Goal: Information Seeking & Learning: Learn about a topic

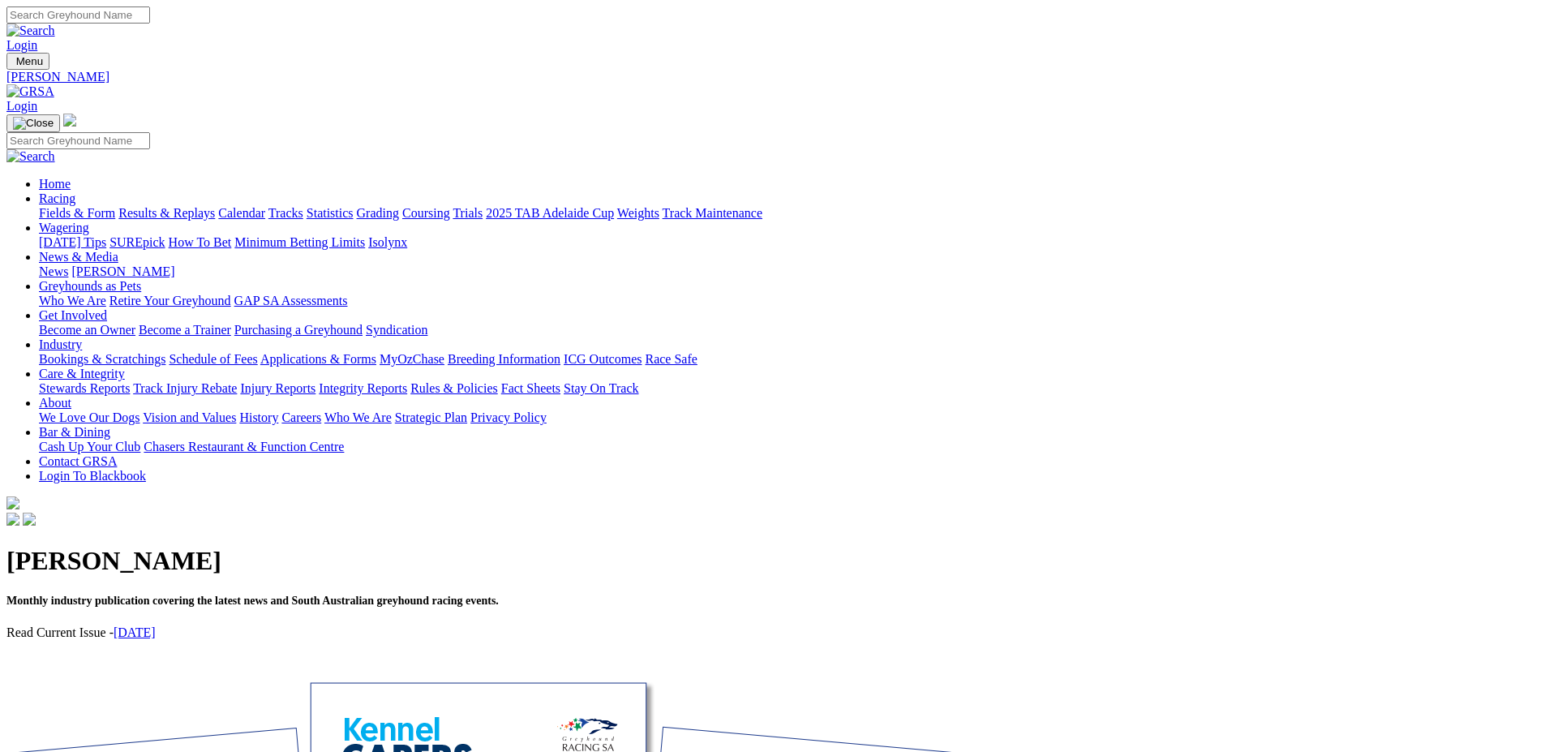
click at [115, 206] on link "Fields & Form" at bounding box center [77, 213] width 76 height 14
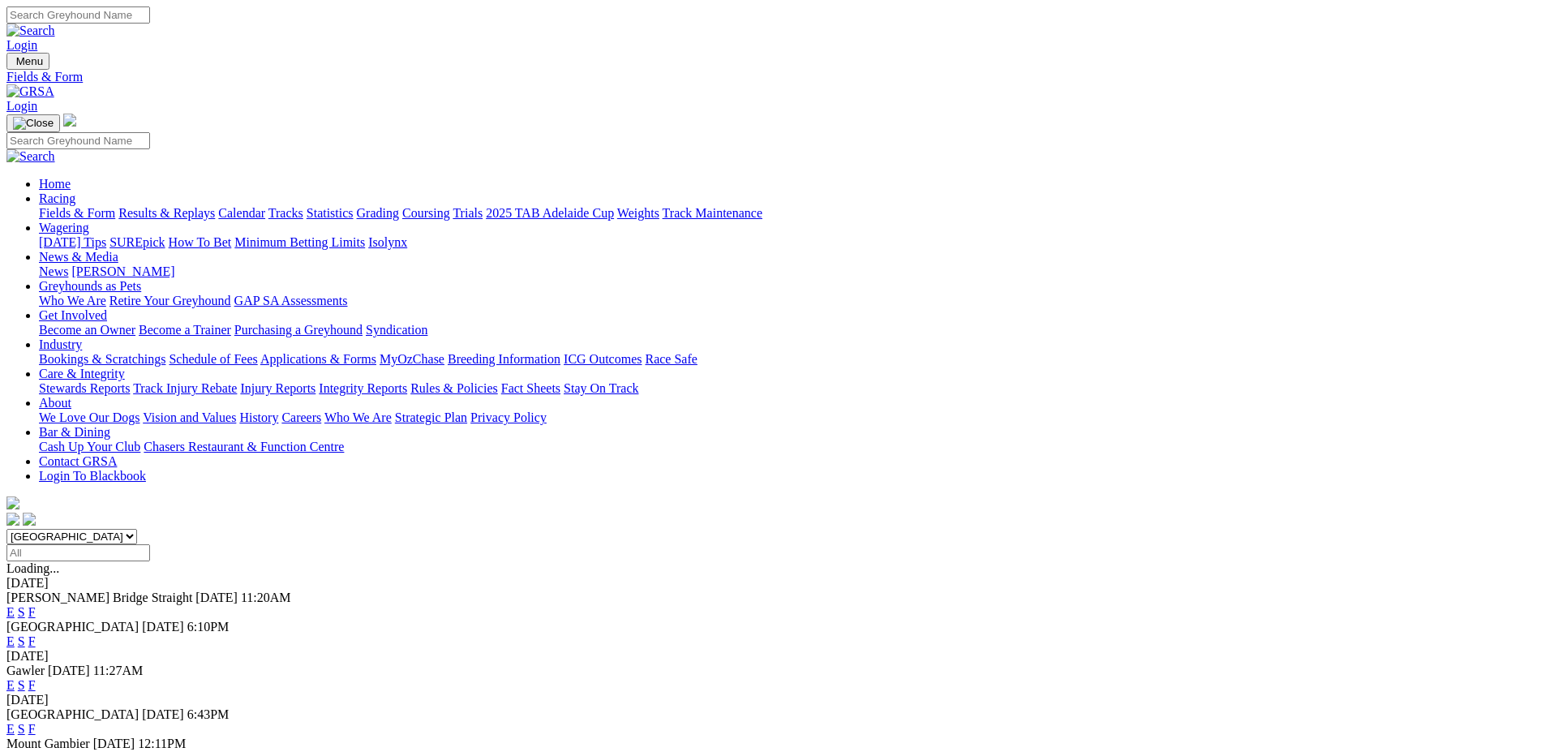
click at [36, 634] on link "F" at bounding box center [31, 641] width 7 height 14
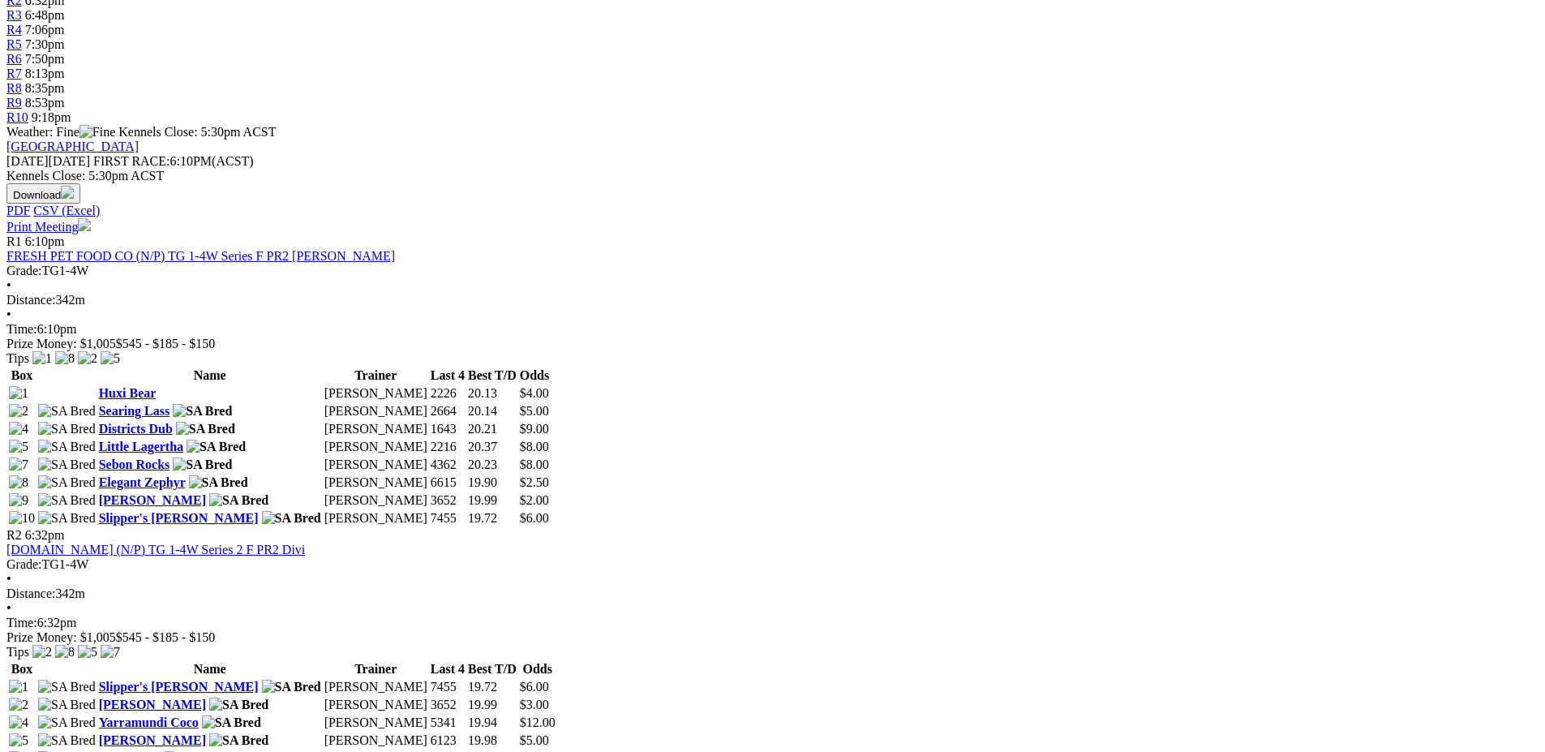
scroll to position [568, 0]
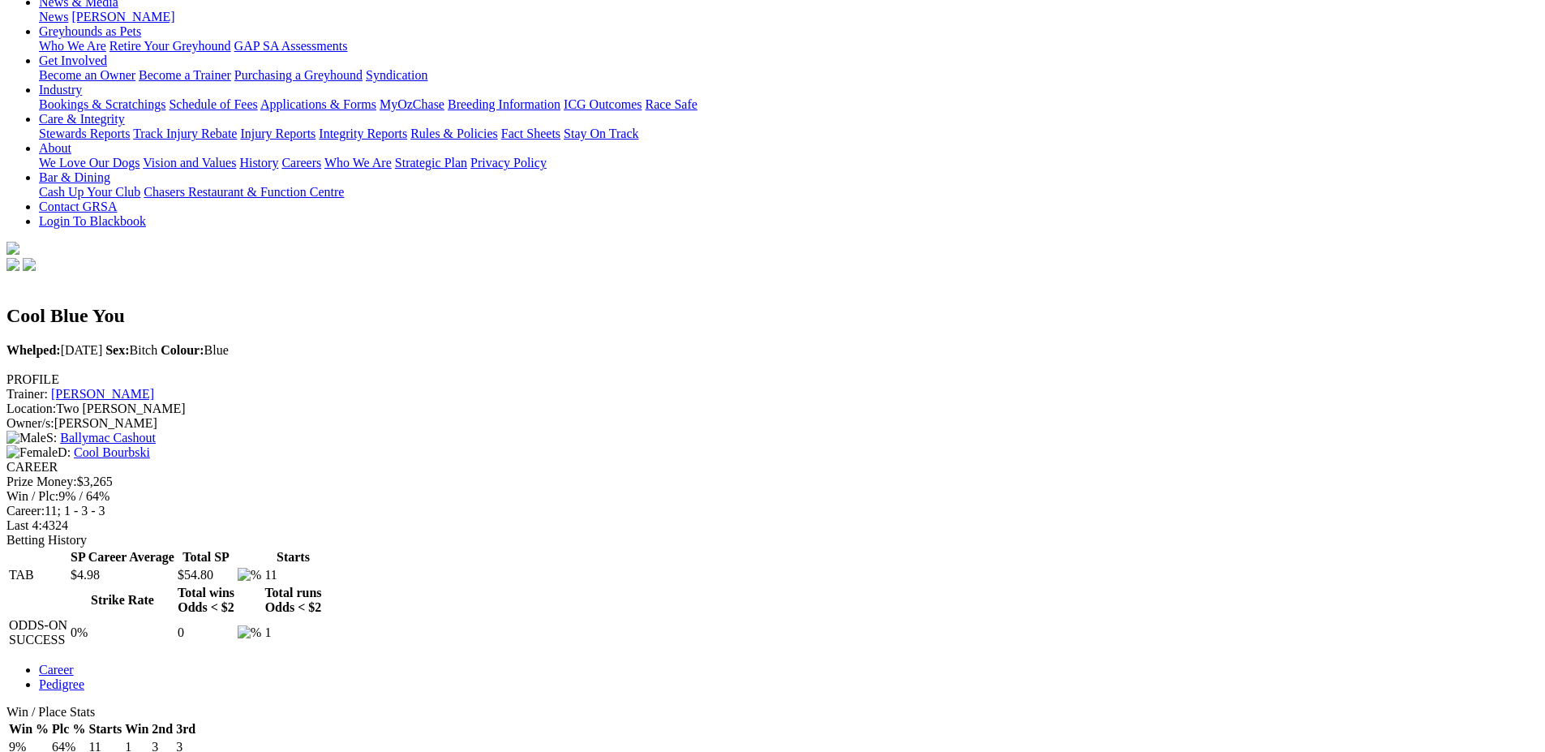
scroll to position [324, 0]
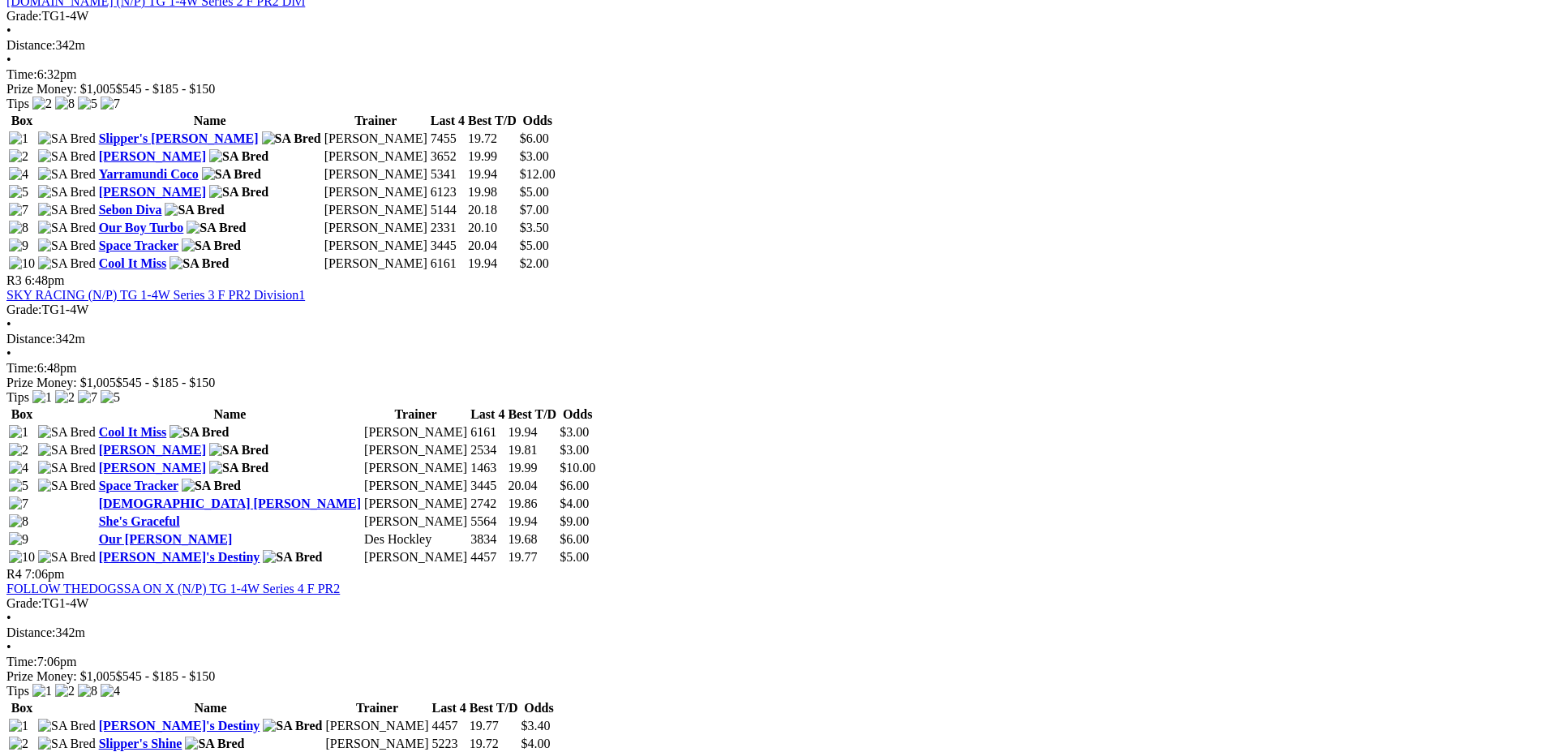
scroll to position [1136, 0]
